Goal: Navigation & Orientation: Find specific page/section

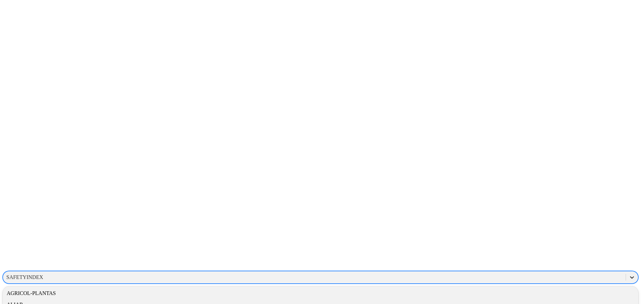
click at [628, 274] on icon at bounding box center [631, 277] width 7 height 7
